Goal: Find specific page/section

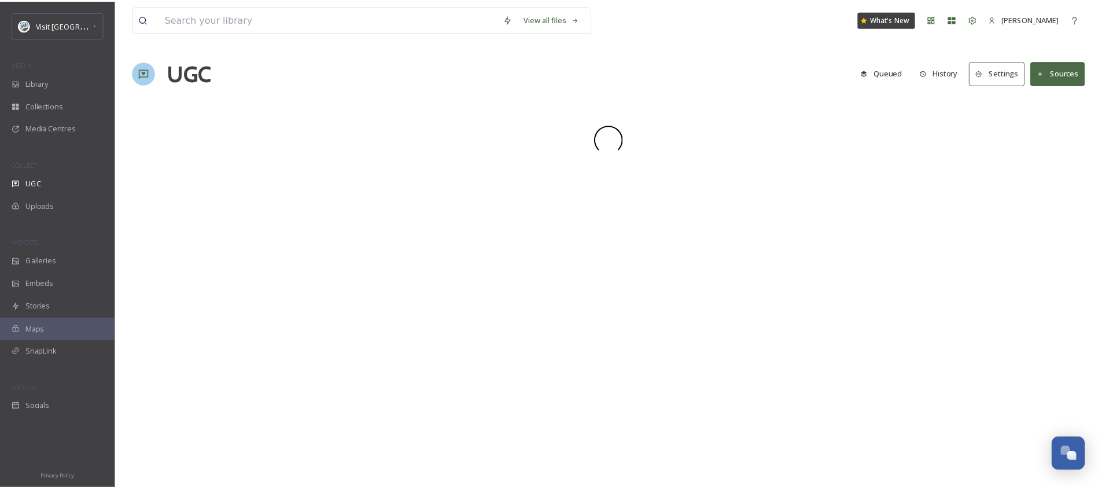
scroll to position [2525, 0]
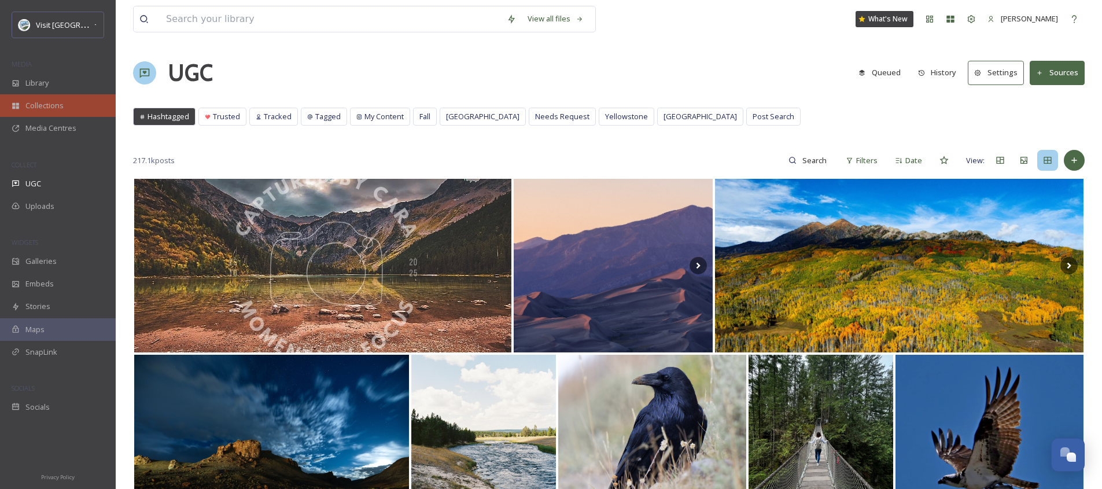
click at [81, 95] on div "Collections" at bounding box center [58, 105] width 116 height 23
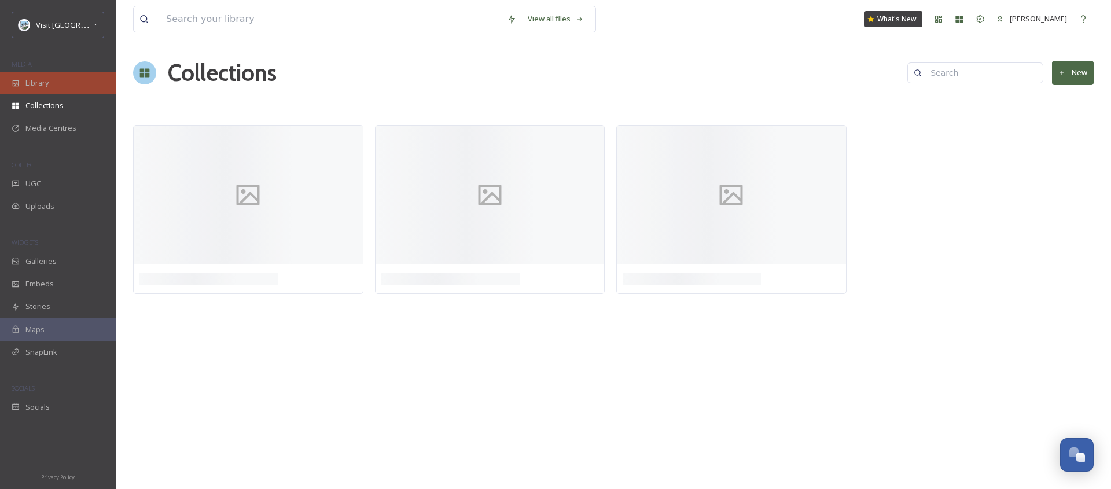
click at [81, 86] on div "Library" at bounding box center [58, 83] width 116 height 23
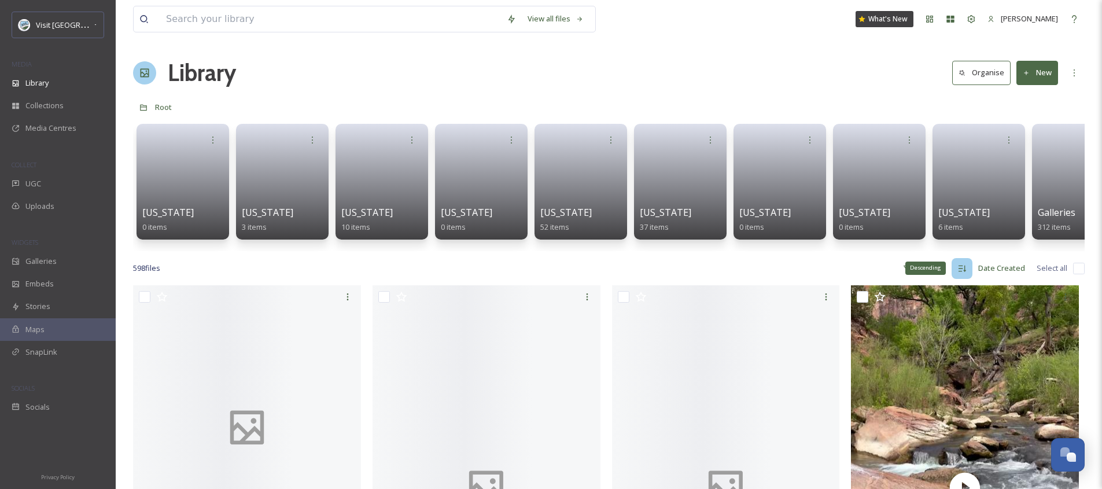
click at [929, 274] on div "Descending" at bounding box center [926, 268] width 41 height 13
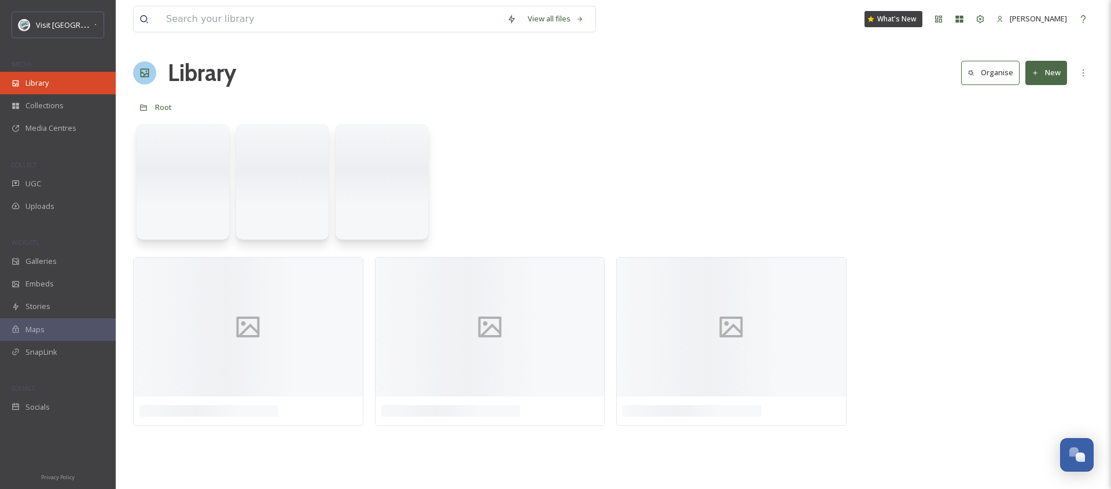
click at [70, 79] on div "Library" at bounding box center [58, 83] width 116 height 23
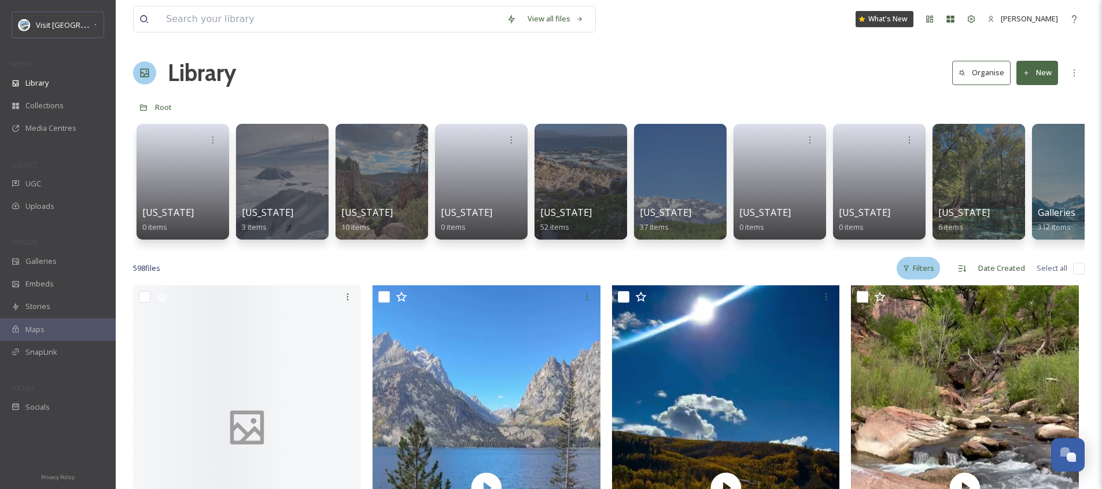
click at [926, 277] on div "Filters" at bounding box center [918, 268] width 43 height 23
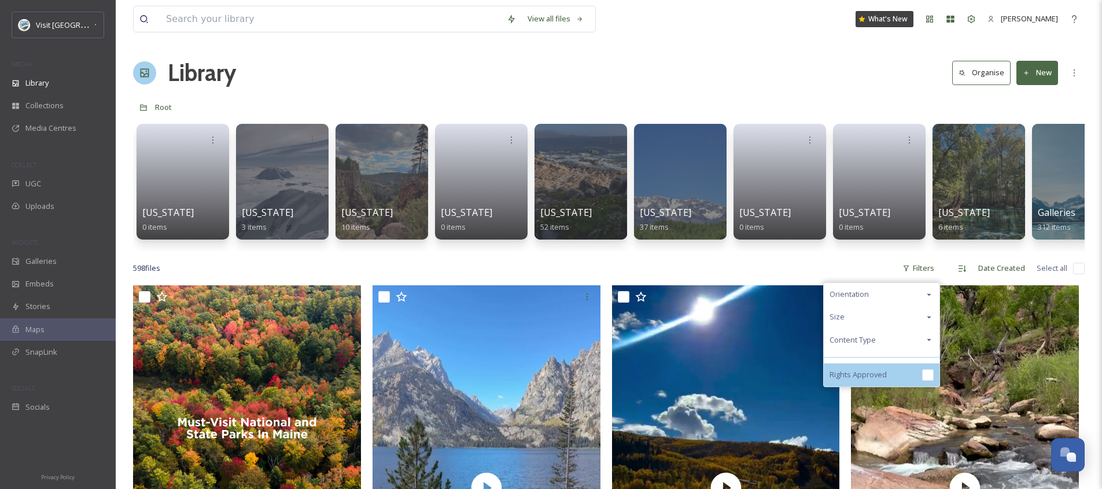
click at [907, 376] on div "Rights Approved" at bounding box center [882, 374] width 116 height 23
